Goal: Information Seeking & Learning: Understand process/instructions

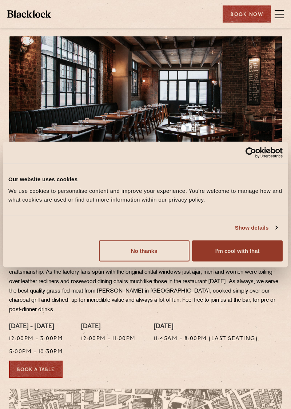
click at [228, 251] on button "I'm cool with that" at bounding box center [237, 250] width 91 height 21
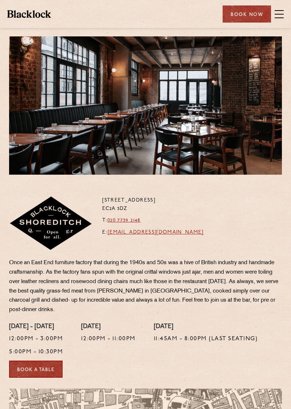
click at [279, 17] on span at bounding box center [279, 17] width 9 height 1
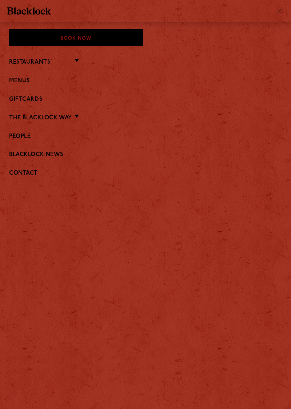
click at [27, 82] on link "Menus" at bounding box center [145, 80] width 273 height 7
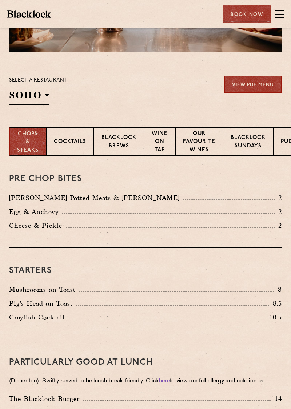
scroll to position [122, 0]
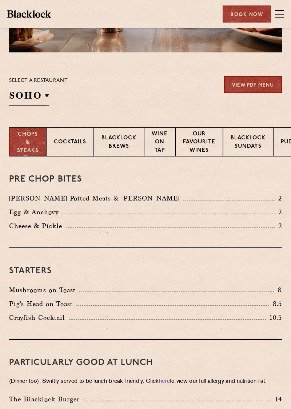
click at [47, 95] on h2 "SOHO" at bounding box center [29, 97] width 40 height 16
click at [0, 0] on p "Shoreditch" at bounding box center [0, 0] width 0 height 0
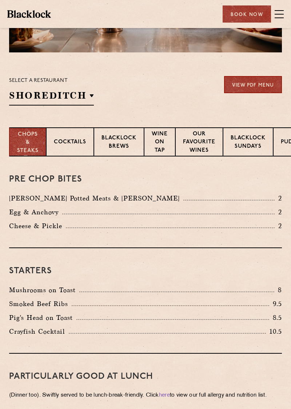
click at [171, 111] on section "Select a restaurant Shoreditch Soho Birmingham City Shoreditch Covent Garden Ca…" at bounding box center [145, 89] width 291 height 75
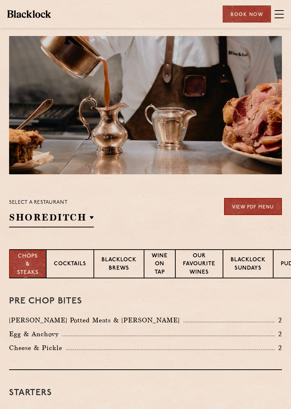
scroll to position [0, 0]
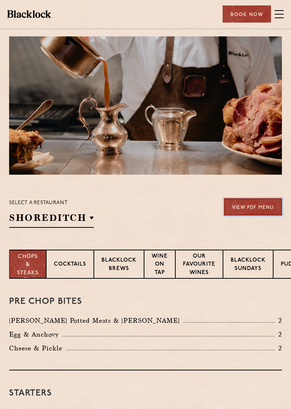
click at [255, 209] on link "View PDF Menu" at bounding box center [253, 206] width 58 height 17
